Goal: Task Accomplishment & Management: Use online tool/utility

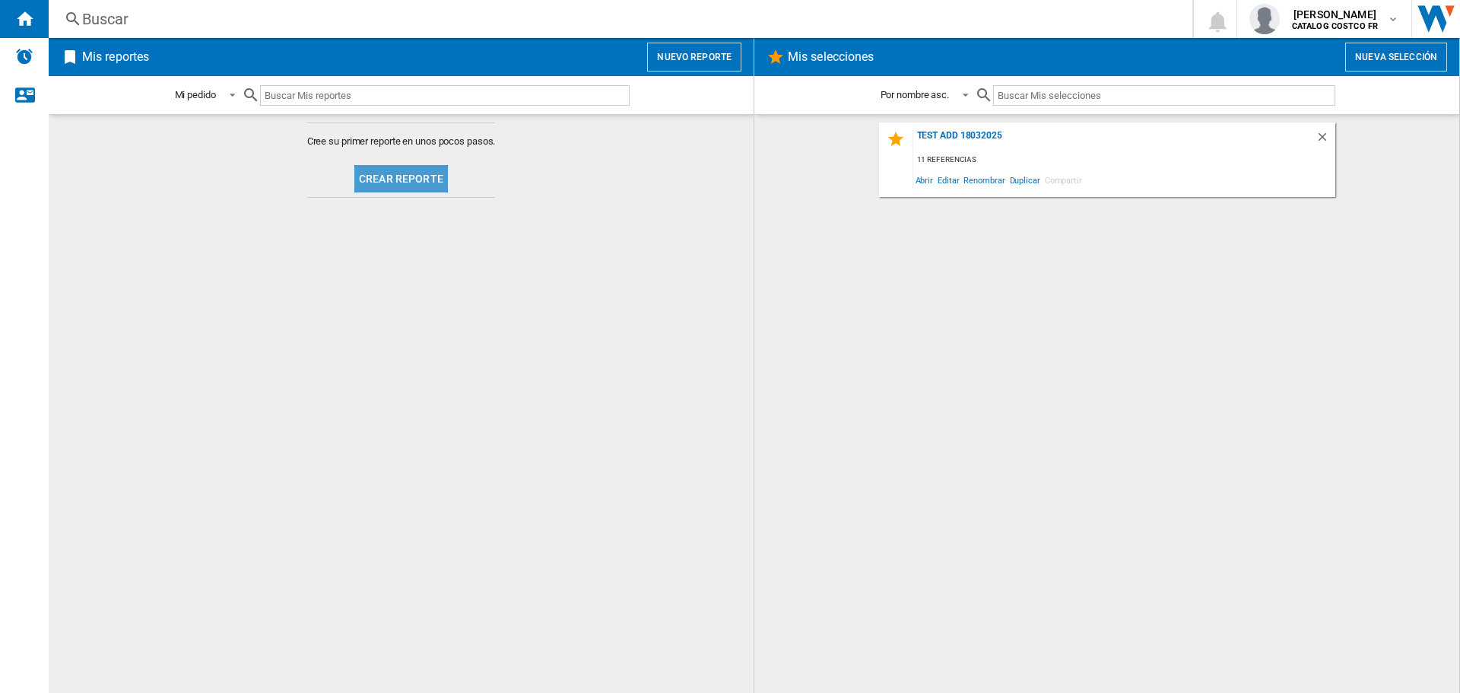
click at [404, 173] on button "Crear reporte" at bounding box center [401, 178] width 94 height 27
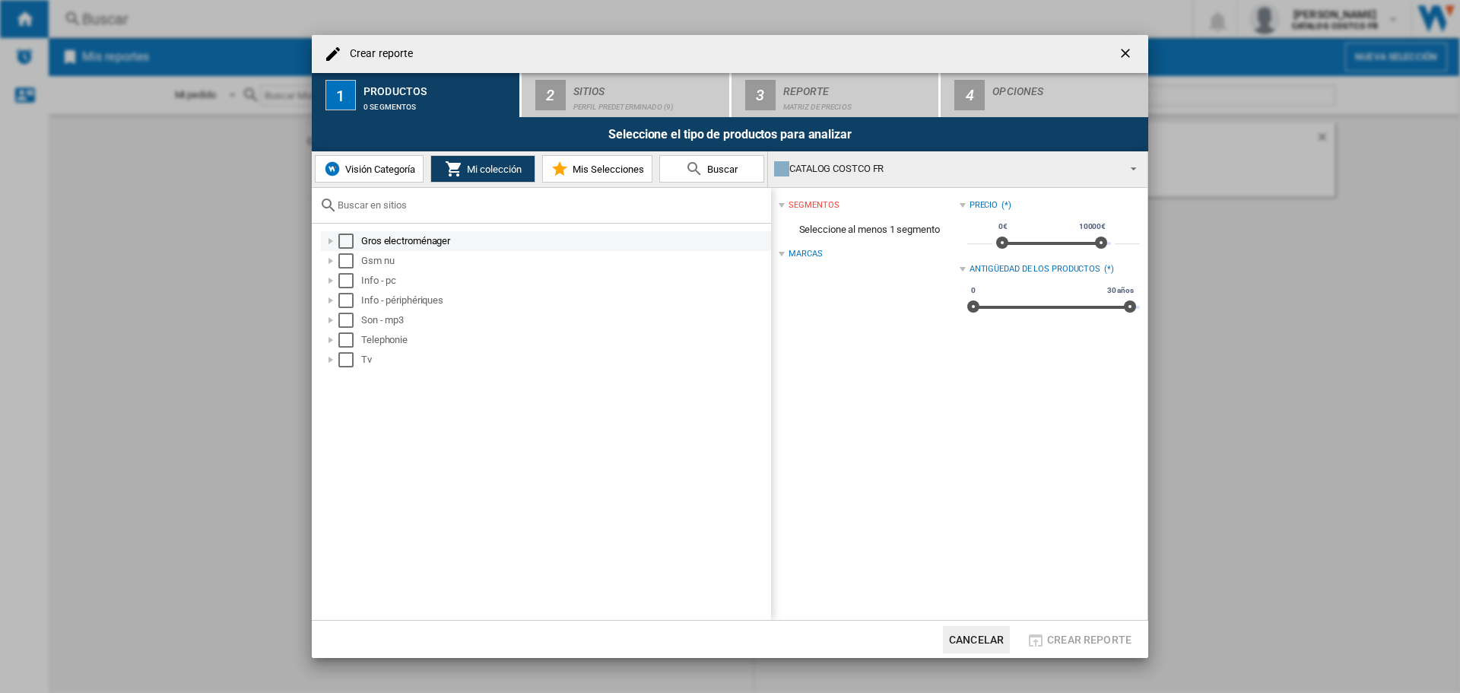
click at [345, 240] on div "Select" at bounding box center [345, 240] width 15 height 15
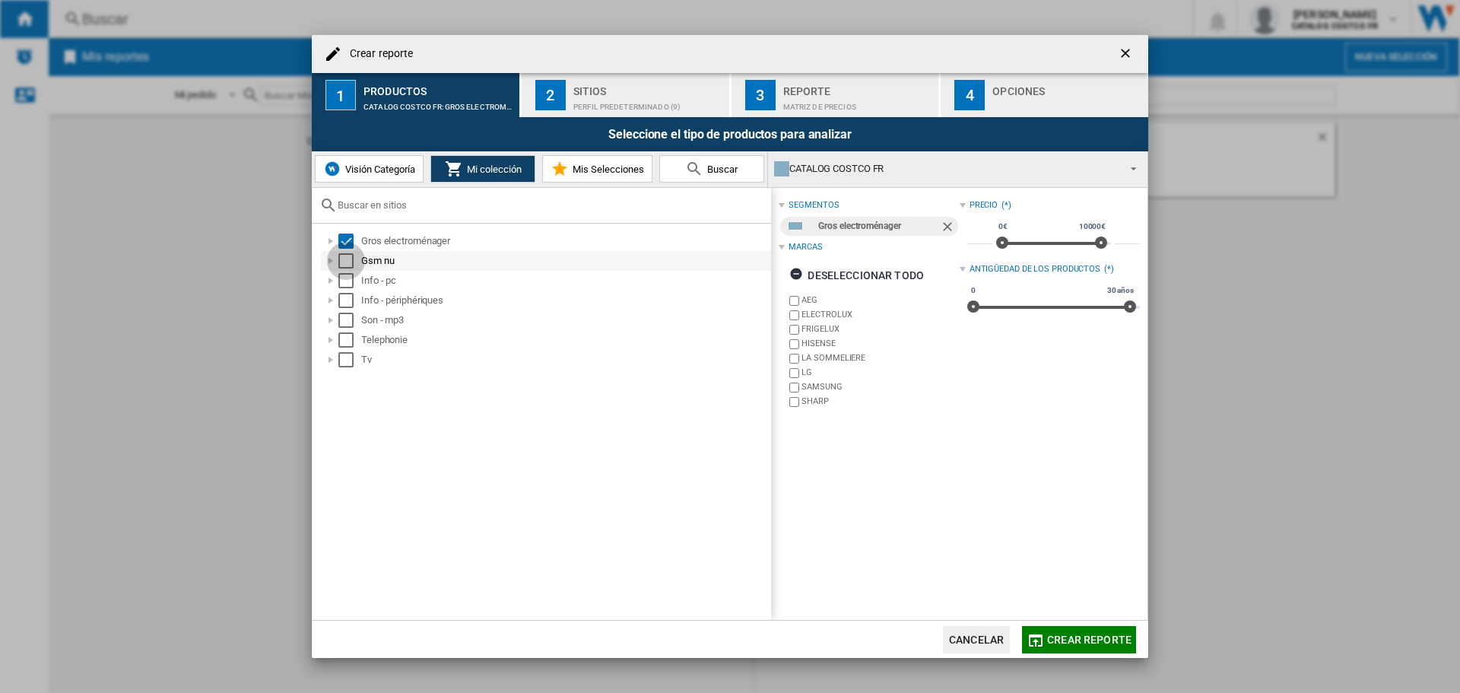
click at [347, 261] on div "Select" at bounding box center [345, 260] width 15 height 15
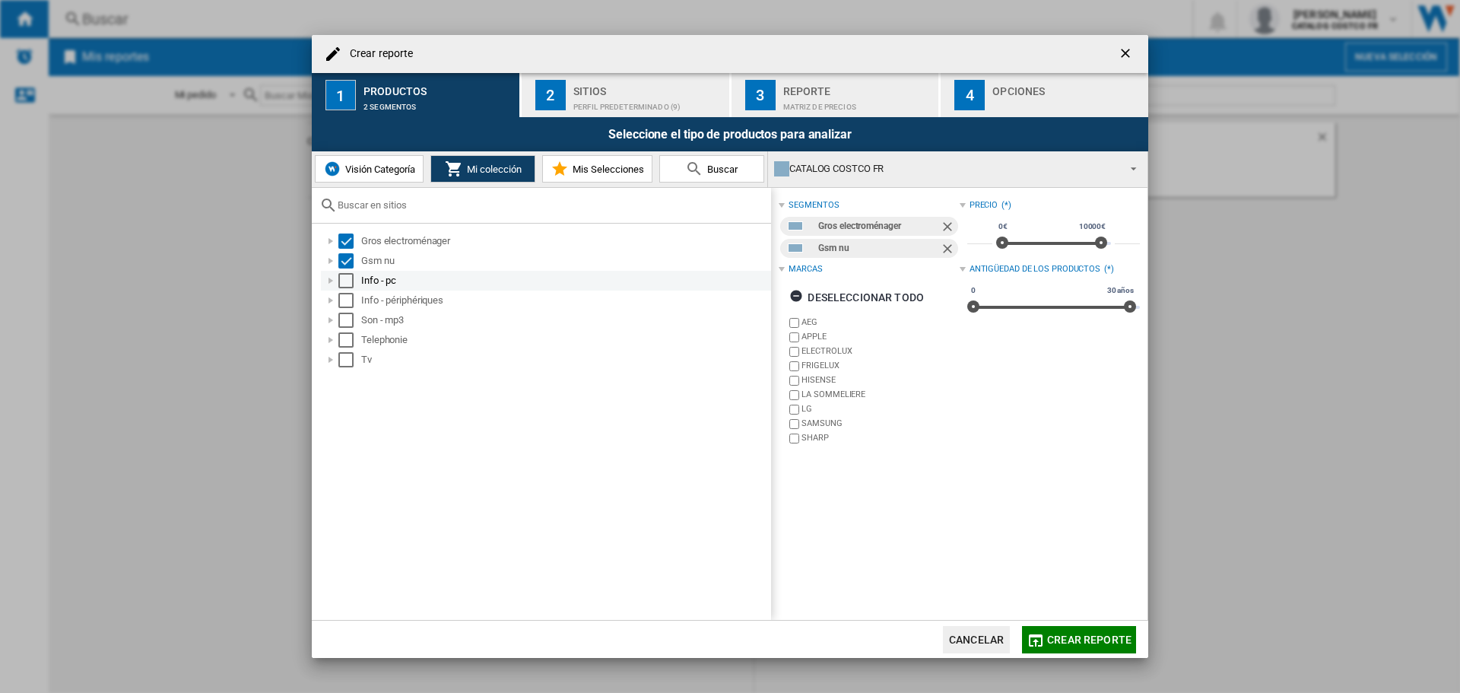
click at [348, 278] on div "Select" at bounding box center [345, 280] width 15 height 15
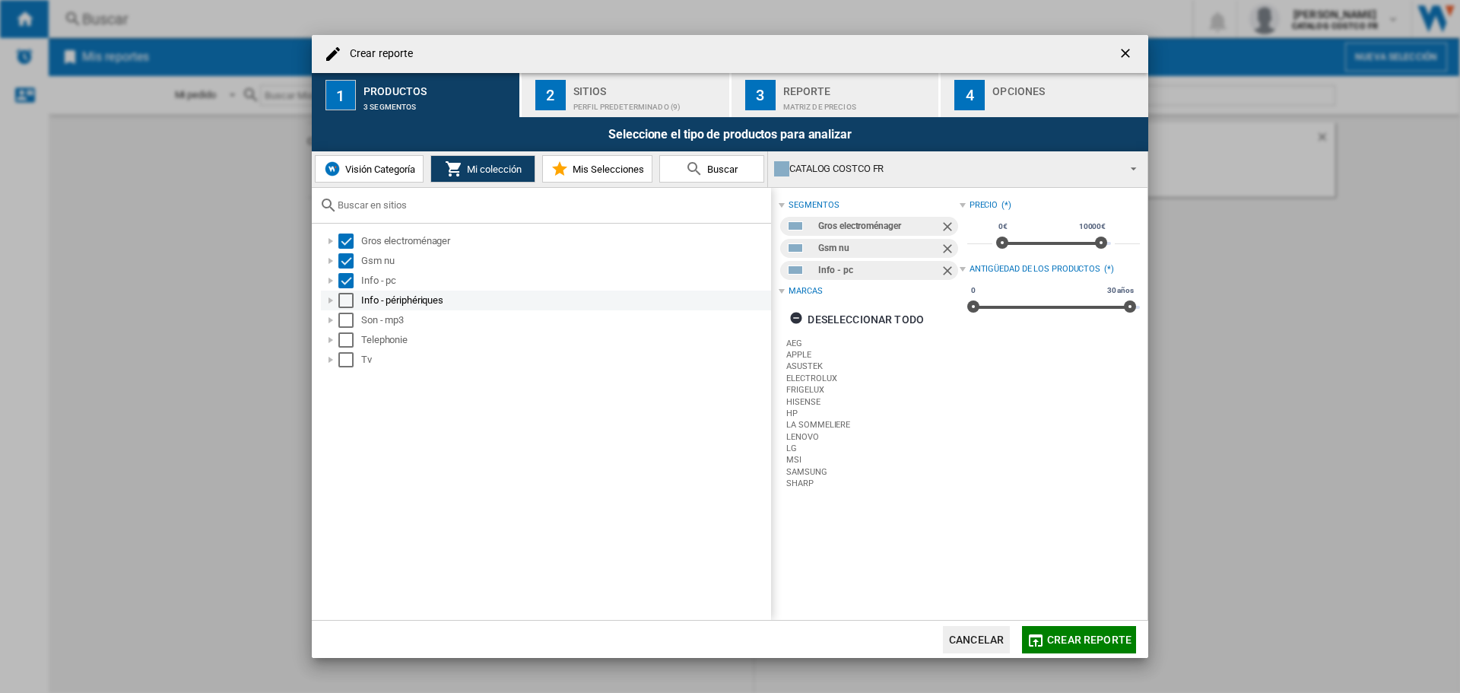
click at [344, 298] on div "Select" at bounding box center [345, 300] width 15 height 15
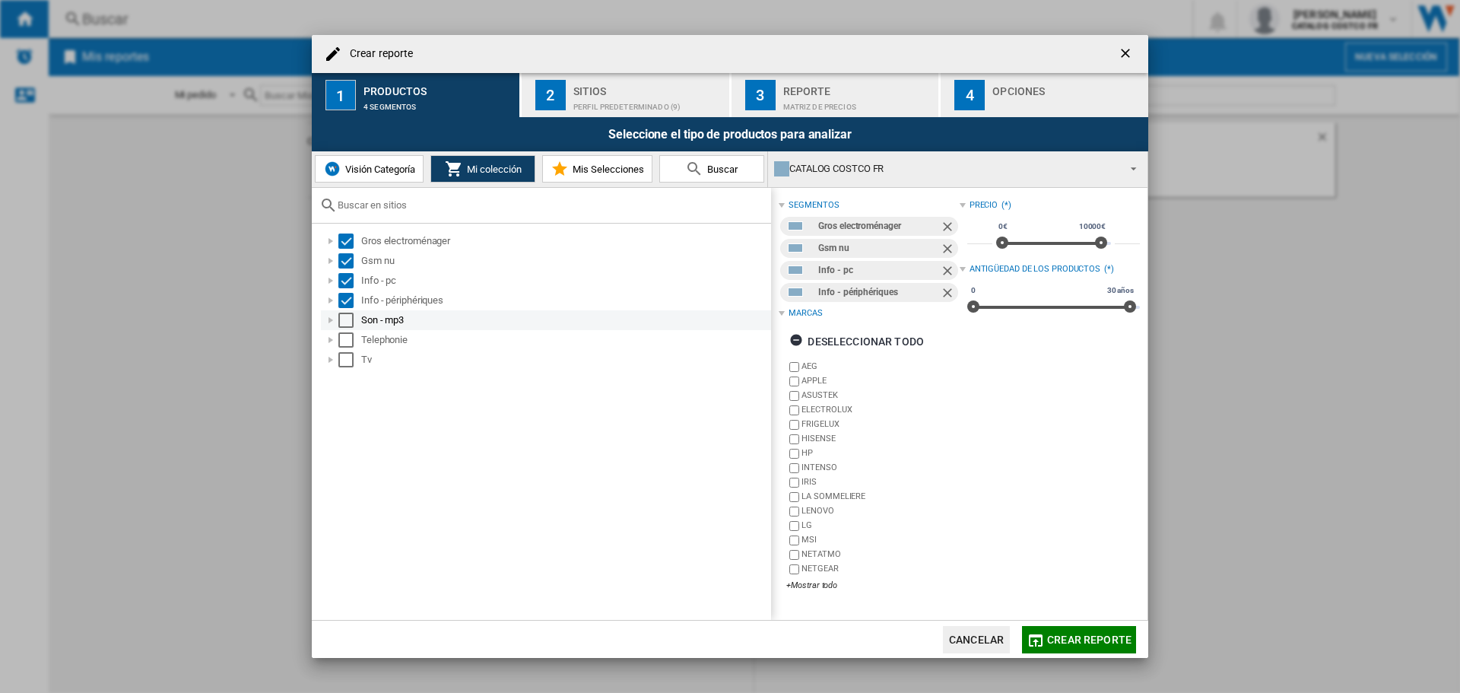
click at [346, 316] on div "Select" at bounding box center [345, 320] width 15 height 15
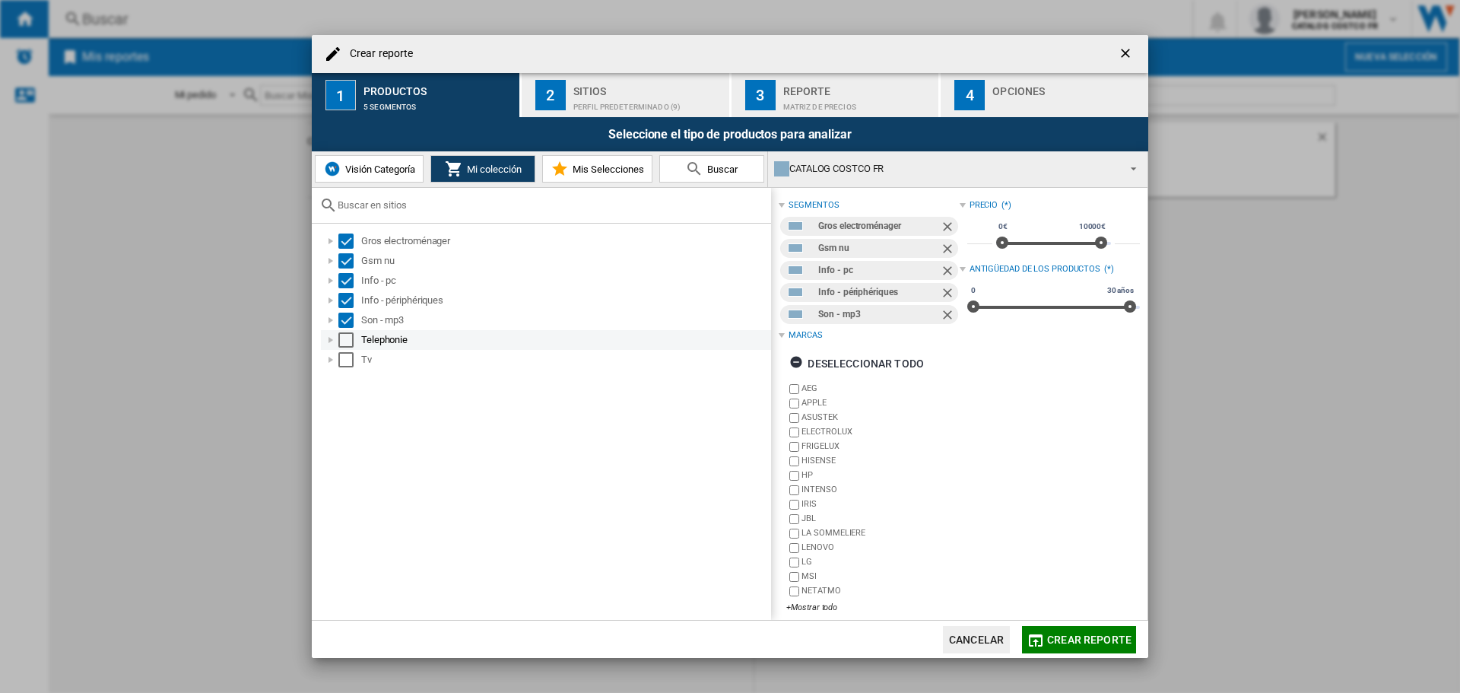
click at [343, 336] on div "Select" at bounding box center [345, 339] width 15 height 15
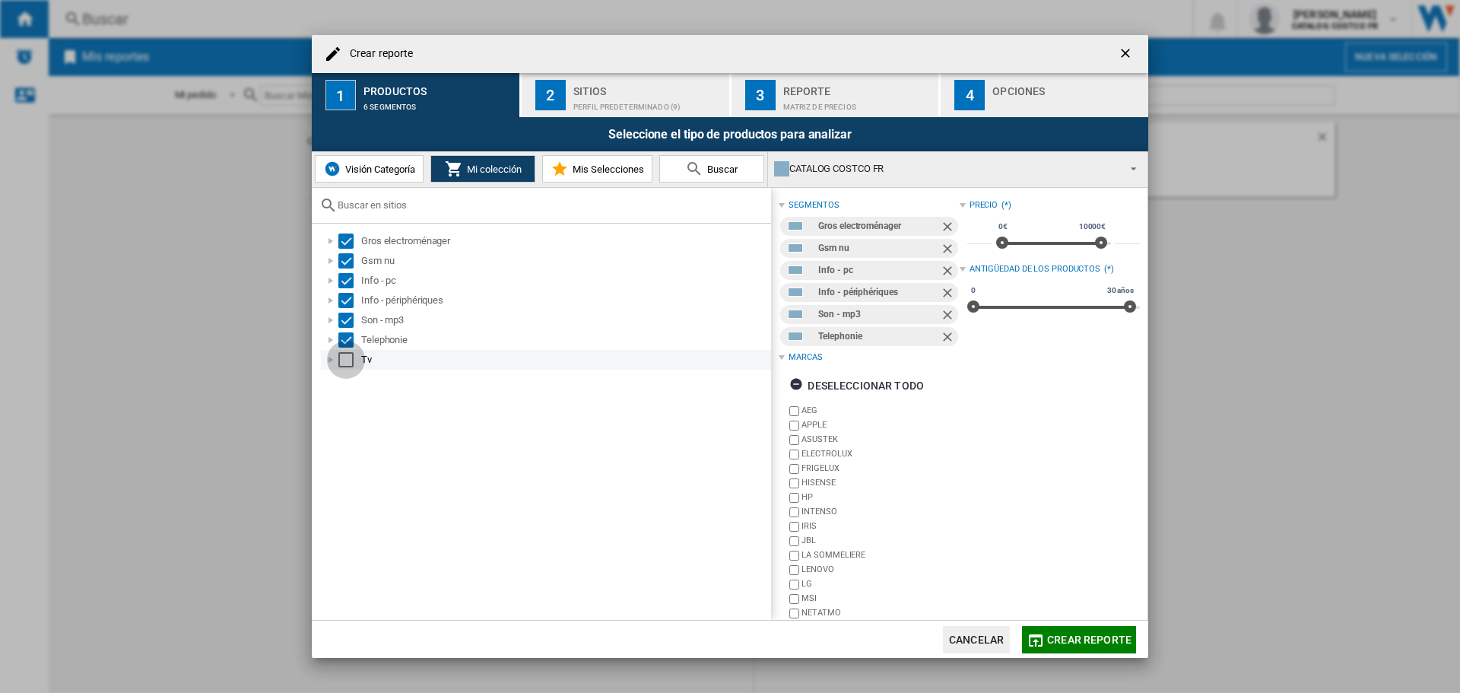
click at [344, 357] on div "Select" at bounding box center [345, 359] width 15 height 15
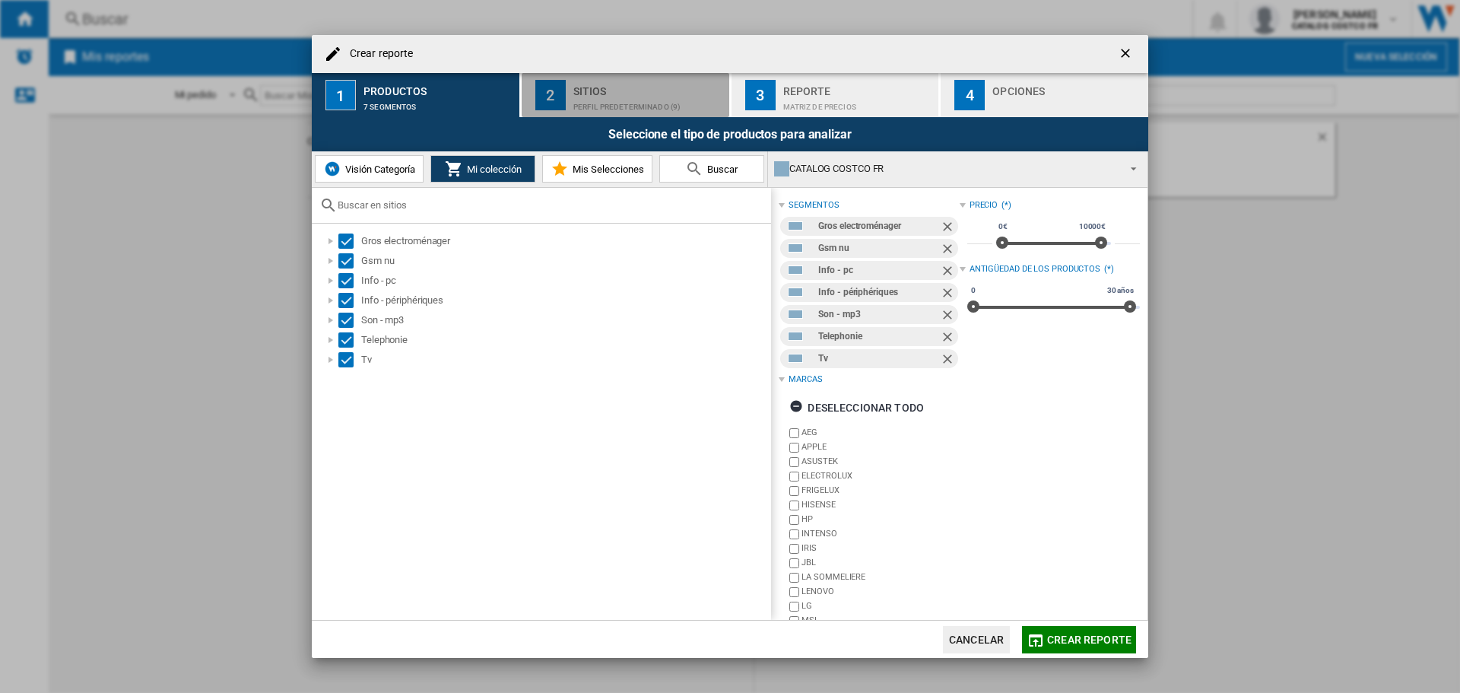
click at [609, 79] on div "Sitios" at bounding box center [648, 87] width 150 height 16
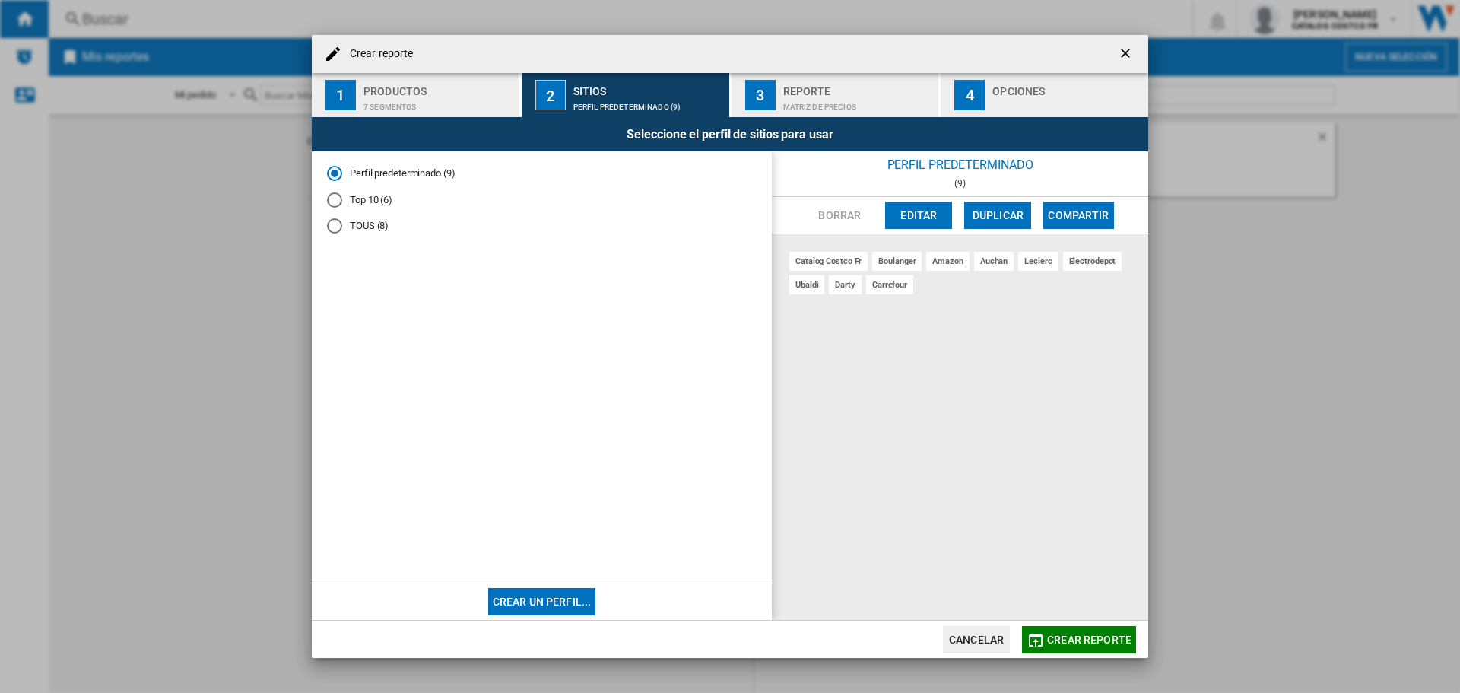
click at [1008, 98] on div "button" at bounding box center [1067, 103] width 150 height 16
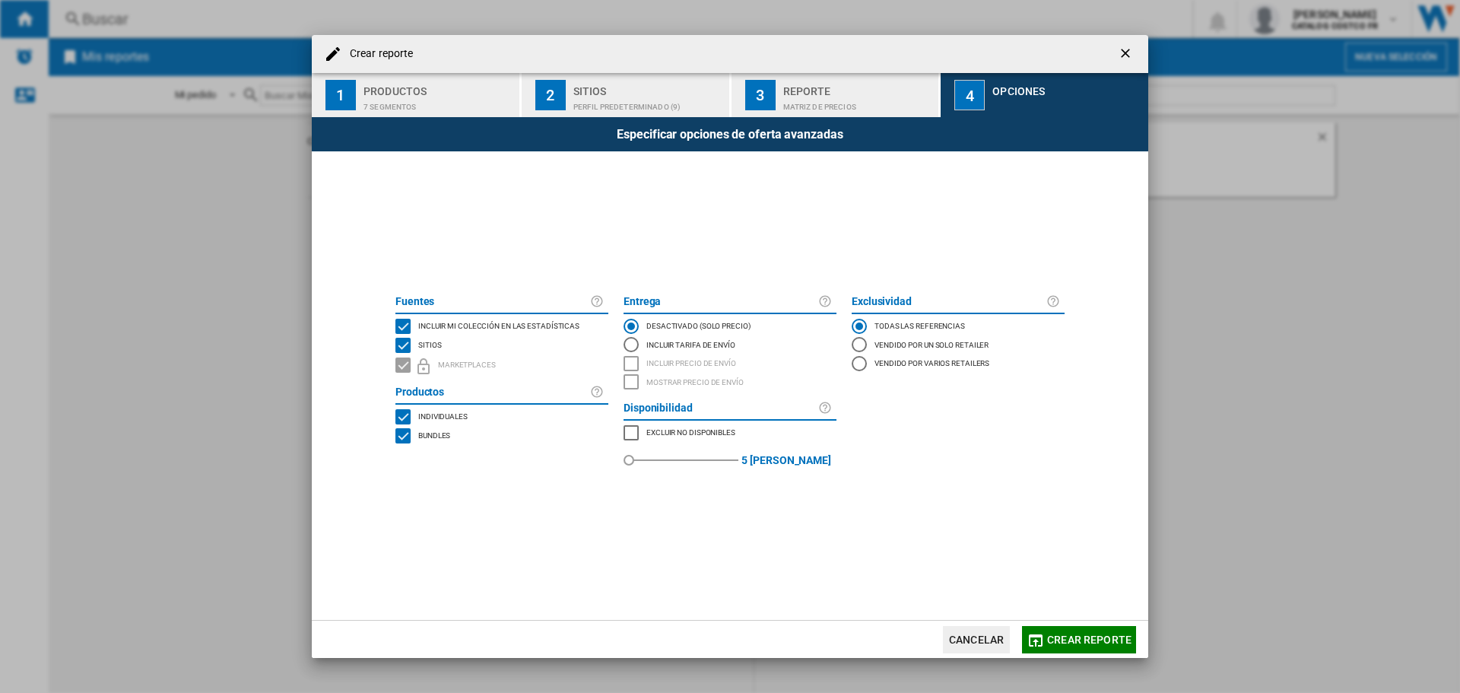
click at [1071, 643] on span "Crear reporte" at bounding box center [1089, 639] width 84 height 12
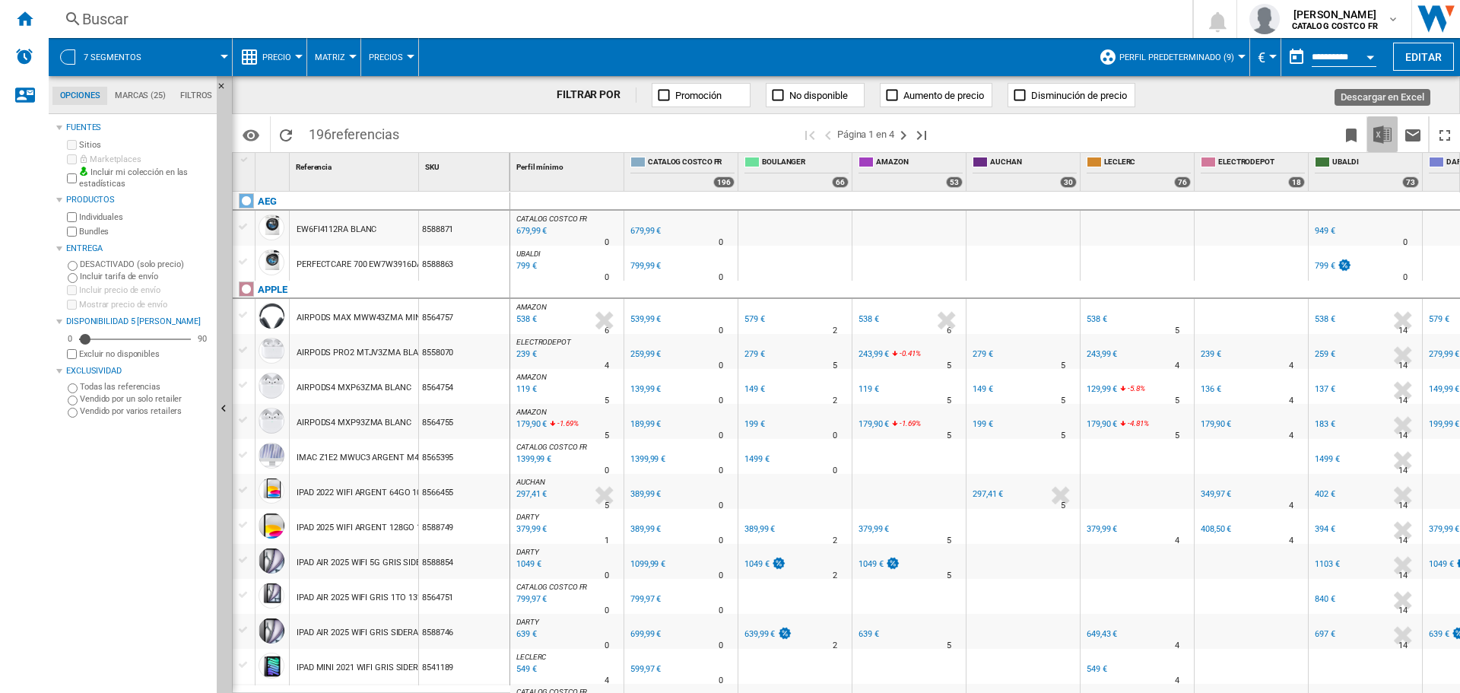
click at [1382, 135] on img "Descargar en Excel" at bounding box center [1382, 134] width 18 height 18
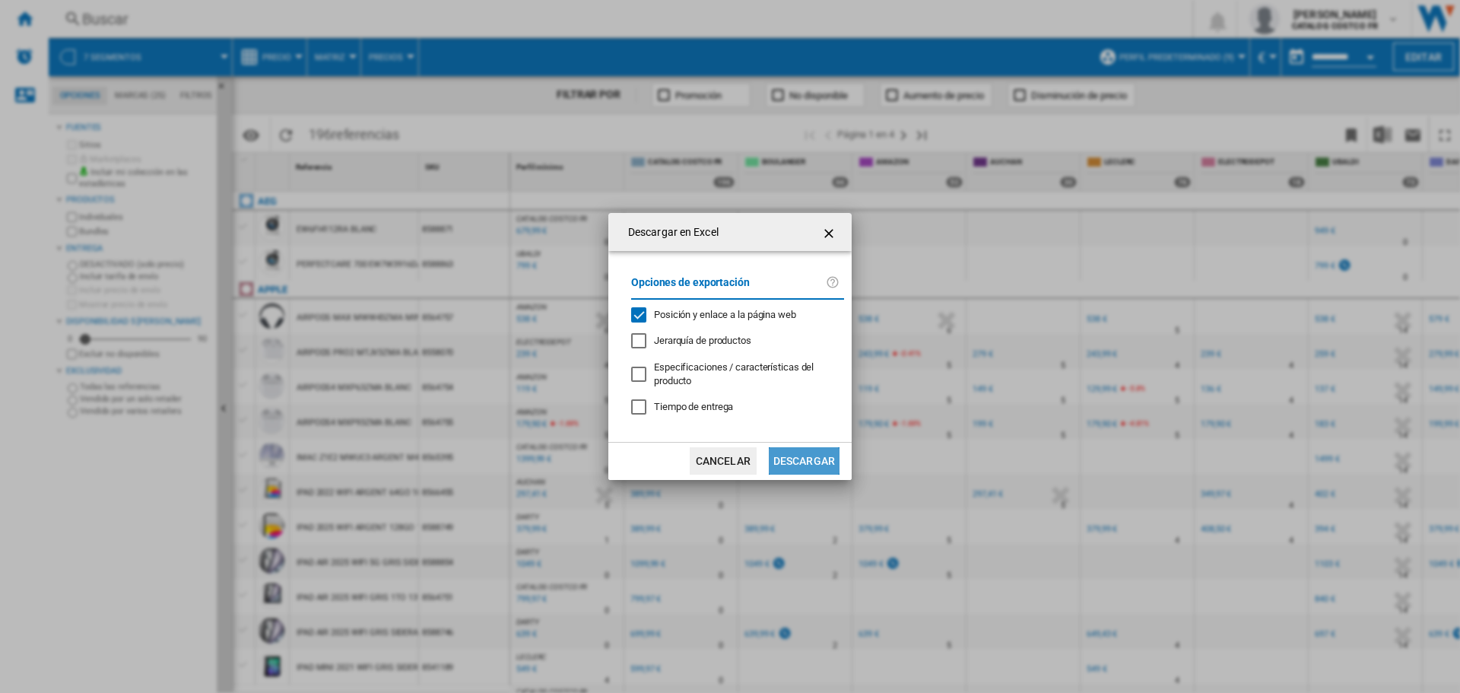
click at [824, 452] on button "Descargar" at bounding box center [804, 460] width 71 height 27
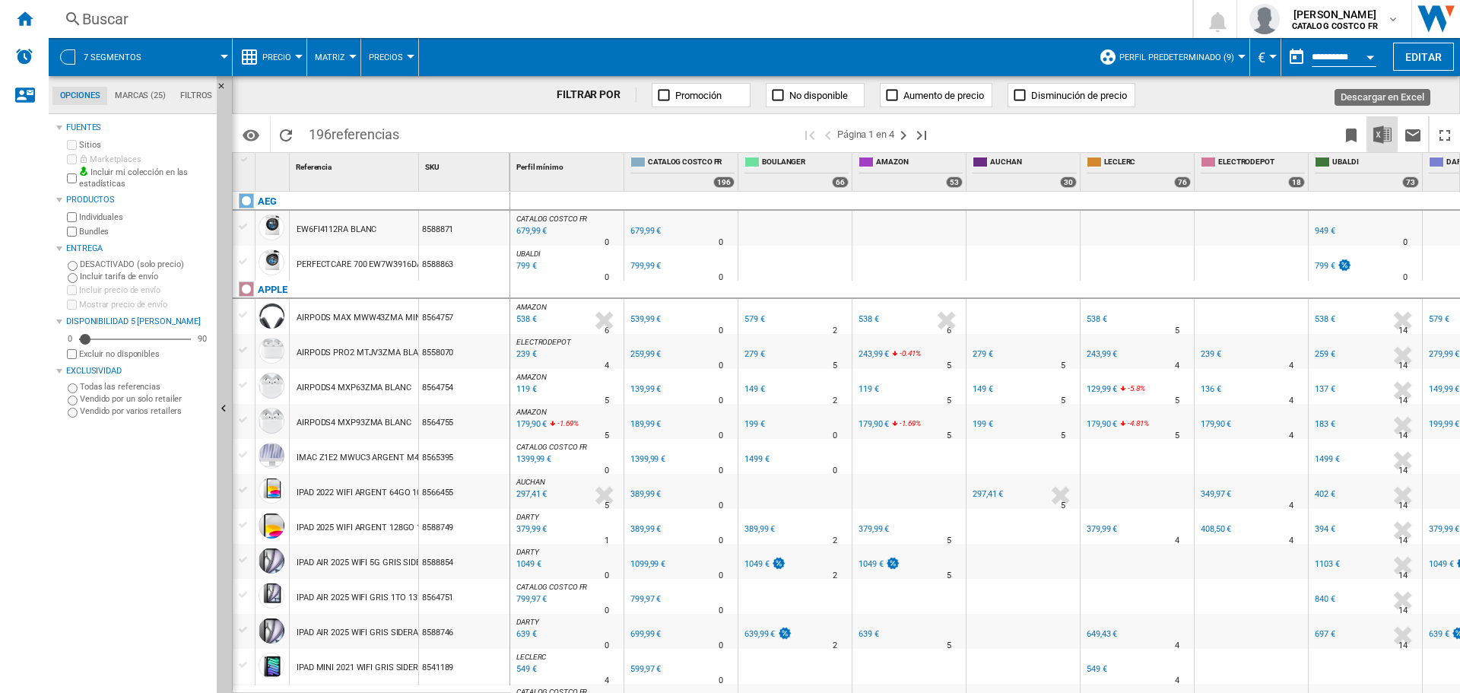
click at [1385, 131] on img "Descargar en Excel" at bounding box center [1382, 134] width 18 height 18
click at [1395, 18] on md-icon "button" at bounding box center [1393, 19] width 12 height 12
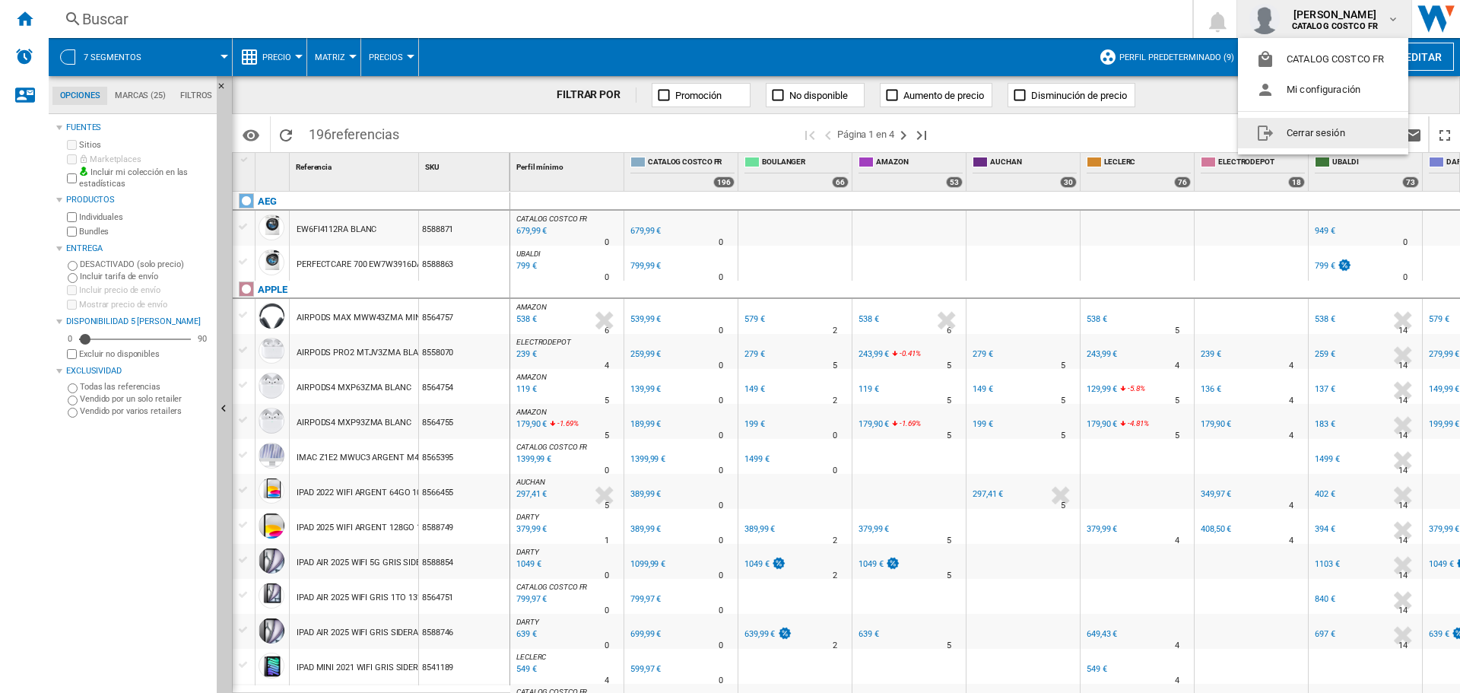
click at [1311, 125] on button "Cerrar sesión" at bounding box center [1323, 133] width 170 height 30
